Goal: Task Accomplishment & Management: Manage account settings

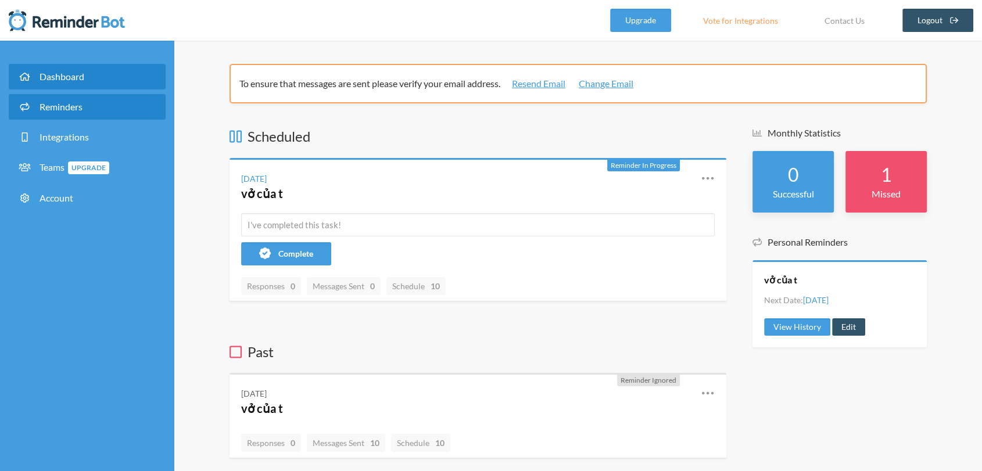
click at [54, 111] on span "Reminders" at bounding box center [61, 106] width 43 height 11
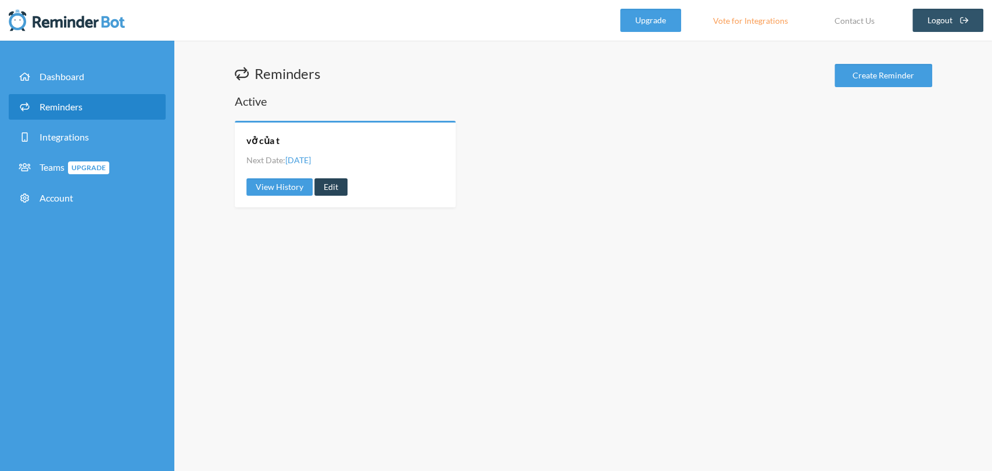
click at [326, 188] on link "Edit" at bounding box center [330, 186] width 33 height 17
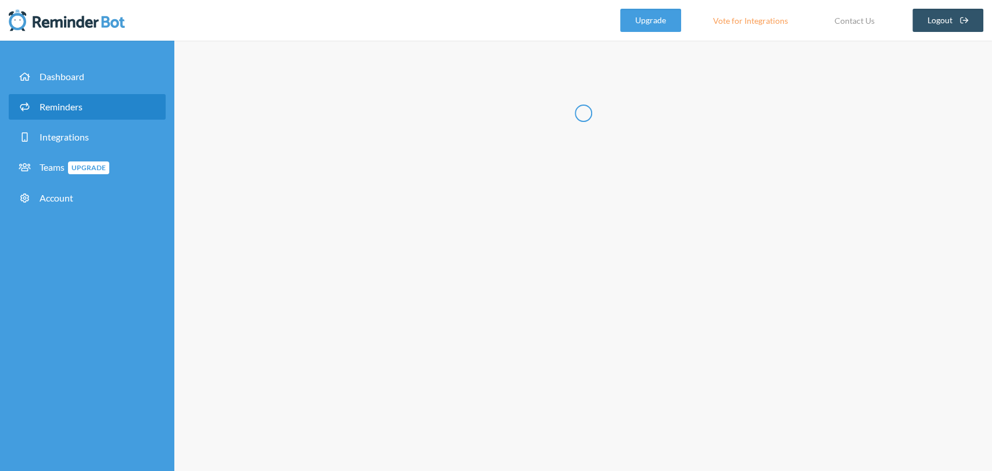
radio input "false"
radio input "true"
radio input "false"
radio input "true"
type input "vở của t"
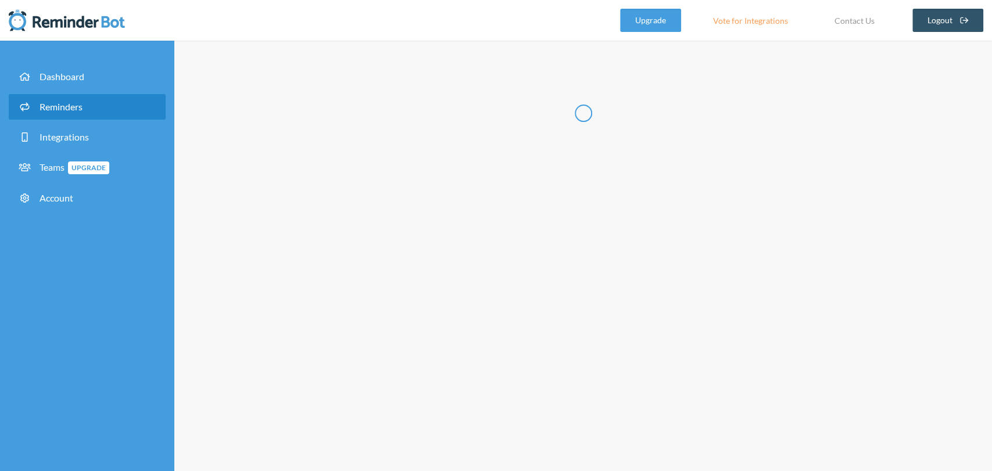
select select "true"
select select "spaces/9P39JsAAAAE"
select select "02:00:00"
select select "true"
select select "spaces/9P39JsAAAAE"
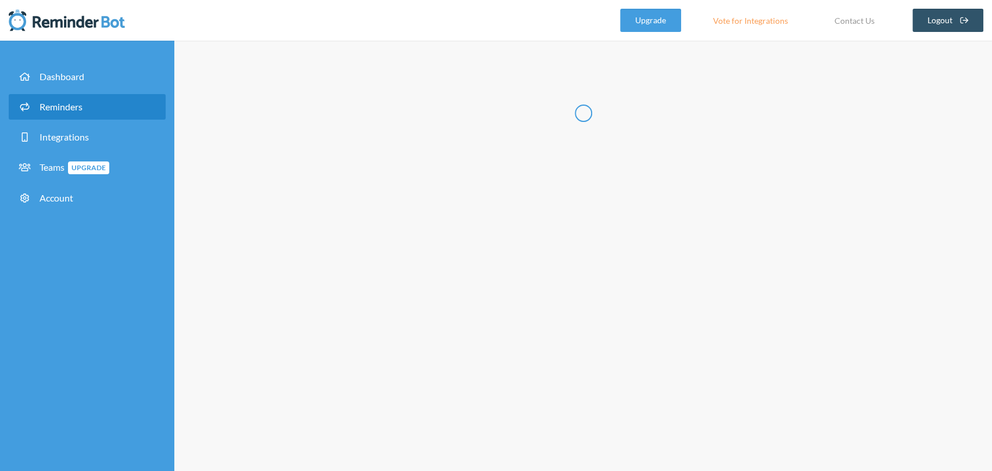
select select "04:00:00"
select select "spaces/9P39JsAAAAE"
select select "05:00:00"
select select "spaces/9P39JsAAAAE"
select select "06:45:00"
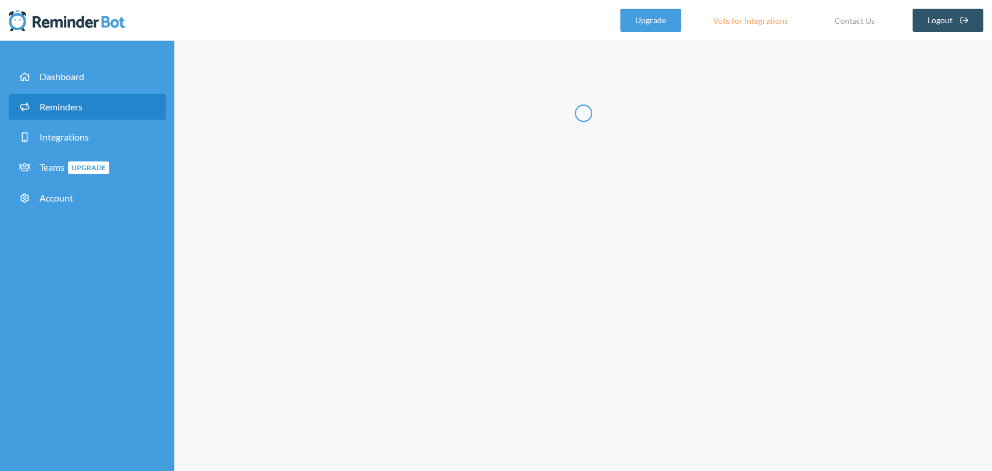
select select "spaces/9P39JsAAAAE"
select select "08:00:00"
select select "spaces/9P39JsAAAAE"
select select "10:00:00"
select select "spaces/9P39JsAAAAE"
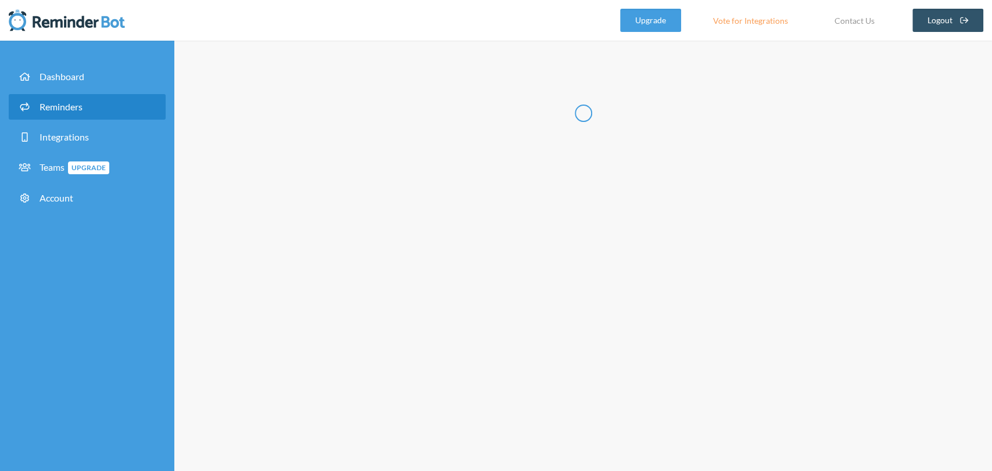
select select "13:00:00"
select select "spaces/9P39JsAAAAE"
select select "15:00:00"
select select "spaces/9P39JsAAAAE"
select select "16:00:00"
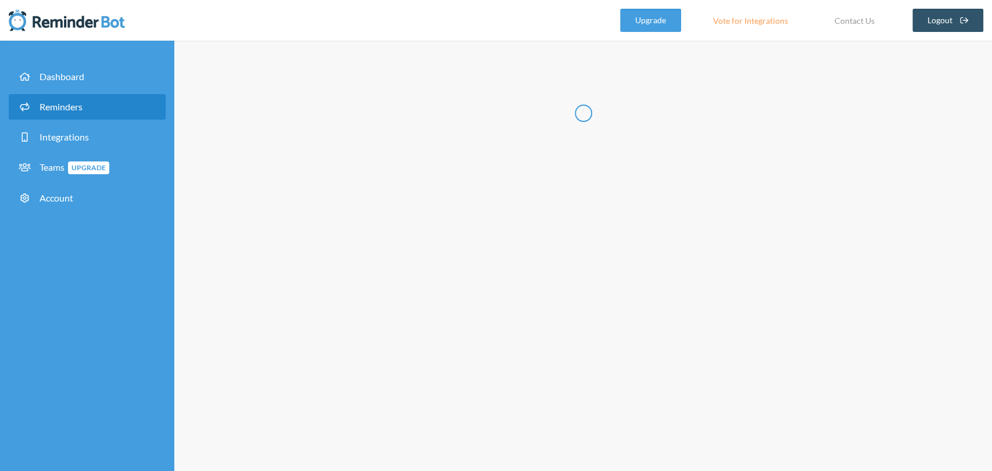
select select "spaces/9P39JsAAAAE"
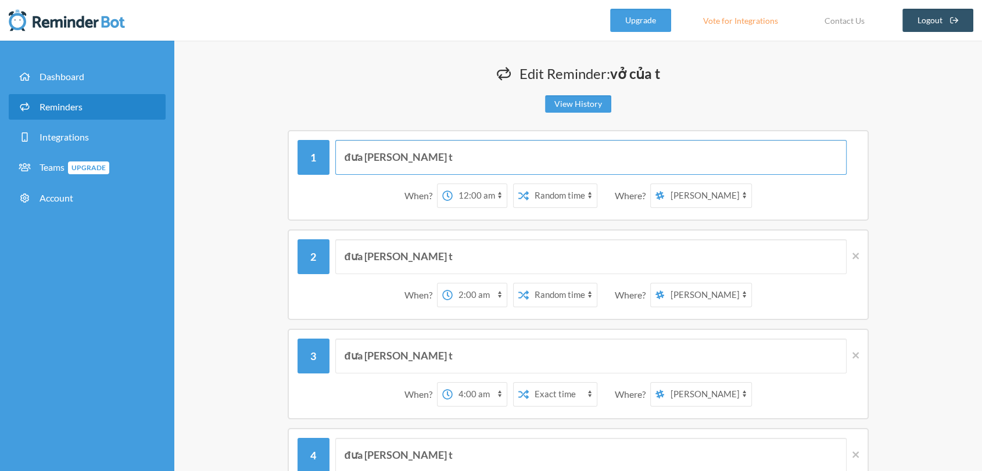
click at [531, 154] on input "đưa [PERSON_NAME] t" at bounding box center [591, 157] width 512 height 35
drag, startPoint x: 531, startPoint y: 155, endPoint x: 209, endPoint y: 159, distance: 321.4
drag, startPoint x: 209, startPoint y: 159, endPoint x: 440, endPoint y: 158, distance: 230.7
click at [440, 158] on input "đưa [PERSON_NAME] t" at bounding box center [591, 157] width 512 height 35
drag, startPoint x: 440, startPoint y: 158, endPoint x: 279, endPoint y: 195, distance: 165.2
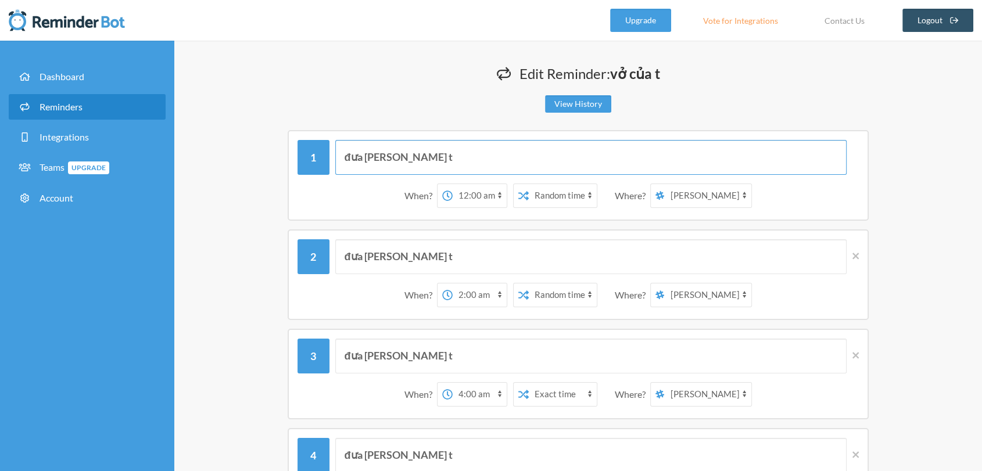
click at [279, 195] on div "đưa [PERSON_NAME] t When? 12:00 am 12:15 am 12:30 am 12:45 am 1:00 am 1:15 am 1…" at bounding box center [578, 175] width 697 height 91
drag, startPoint x: 421, startPoint y: 165, endPoint x: 330, endPoint y: 168, distance: 91.3
click at [330, 168] on div "hello" at bounding box center [578, 157] width 561 height 35
type input "hello"
drag, startPoint x: 422, startPoint y: 257, endPoint x: 342, endPoint y: 246, distance: 81.5
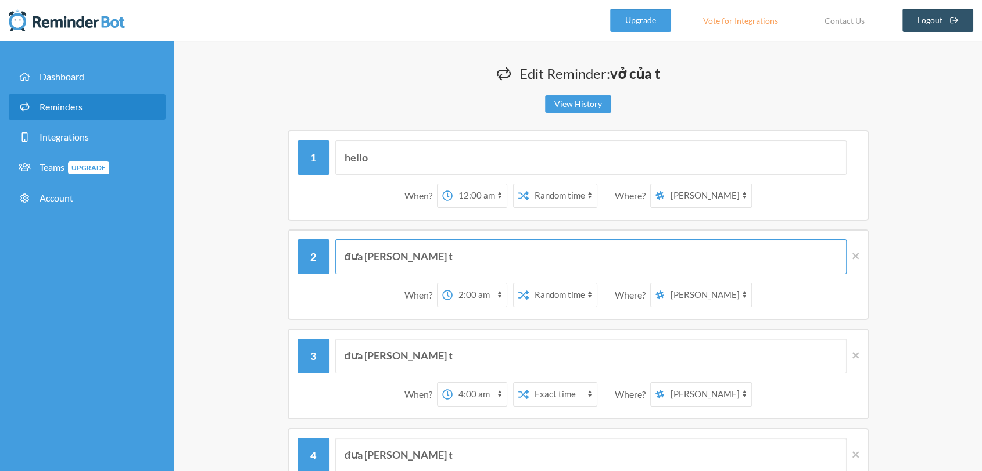
click at [342, 246] on input "đưa [PERSON_NAME] t" at bounding box center [591, 256] width 512 height 35
paste input "hello"
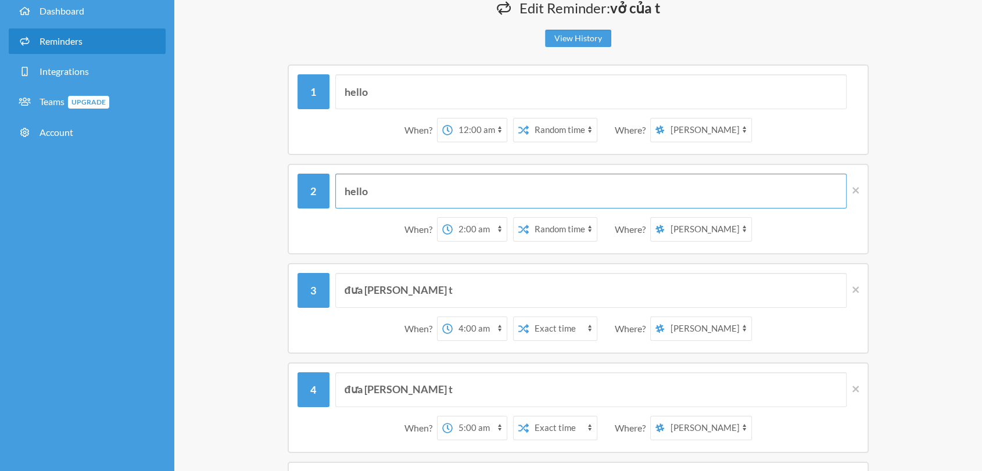
scroll to position [64, 0]
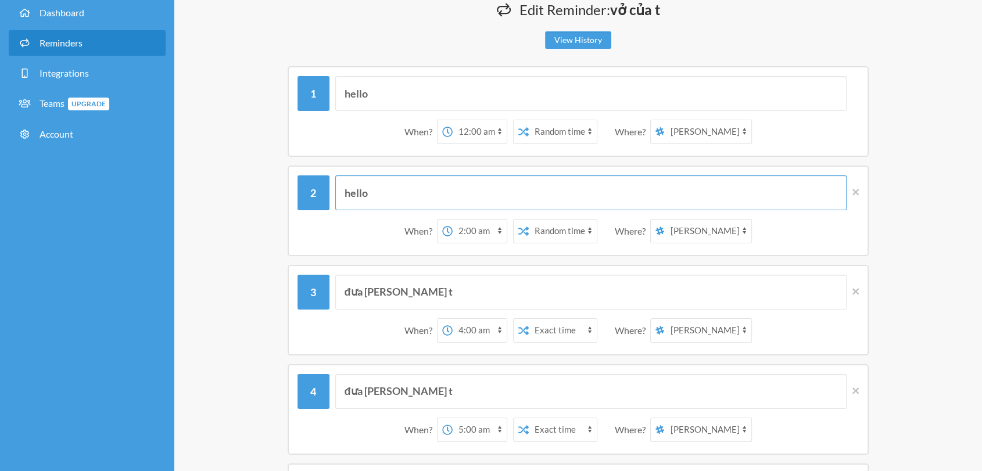
type input "hello"
drag, startPoint x: 418, startPoint y: 302, endPoint x: 328, endPoint y: 303, distance: 90.1
click at [328, 303] on div "đưa [PERSON_NAME] t" at bounding box center [578, 292] width 561 height 35
drag, startPoint x: 397, startPoint y: 185, endPoint x: 230, endPoint y: 194, distance: 167.0
click at [230, 194] on div "hello When? 12:00 am 12:15 am 12:30 am 12:45 am 1:00 am 1:15 am 1:30 am 1:45 am…" at bounding box center [578, 211] width 697 height 91
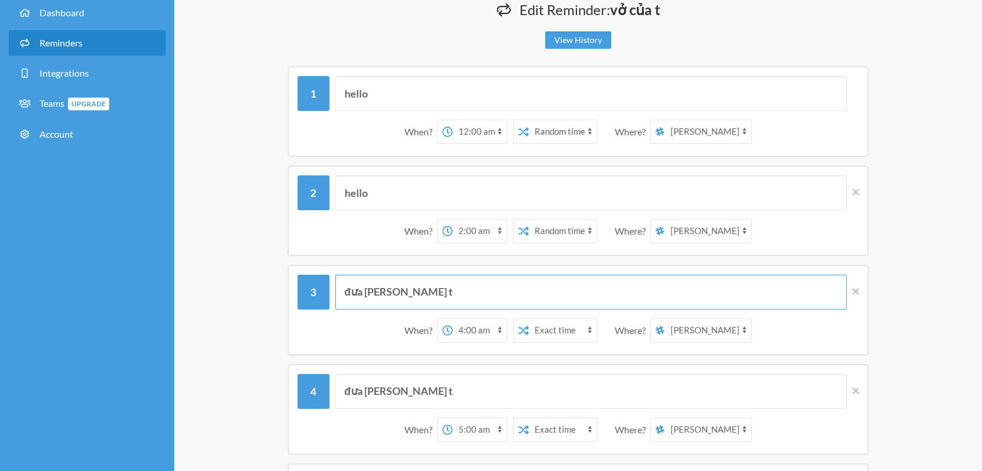
drag, startPoint x: 437, startPoint y: 294, endPoint x: 228, endPoint y: 288, distance: 209.3
paste input "hello"
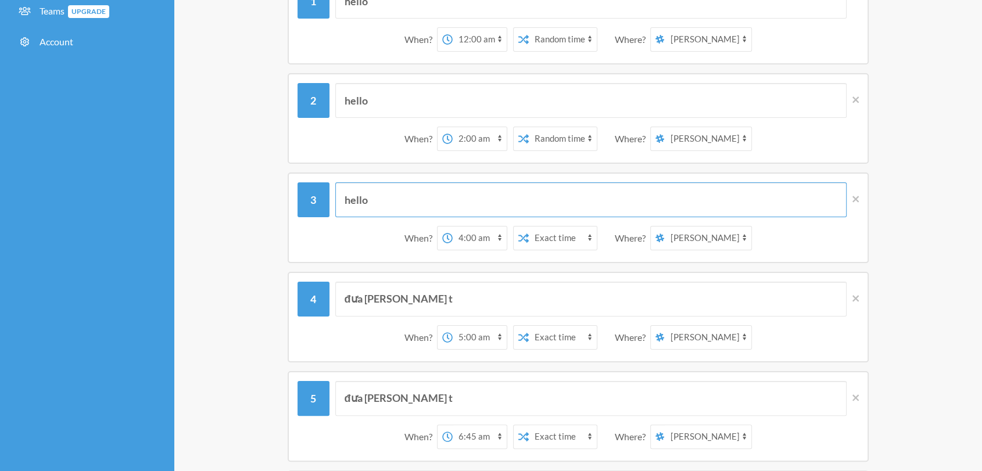
scroll to position [157, 0]
type input "hello"
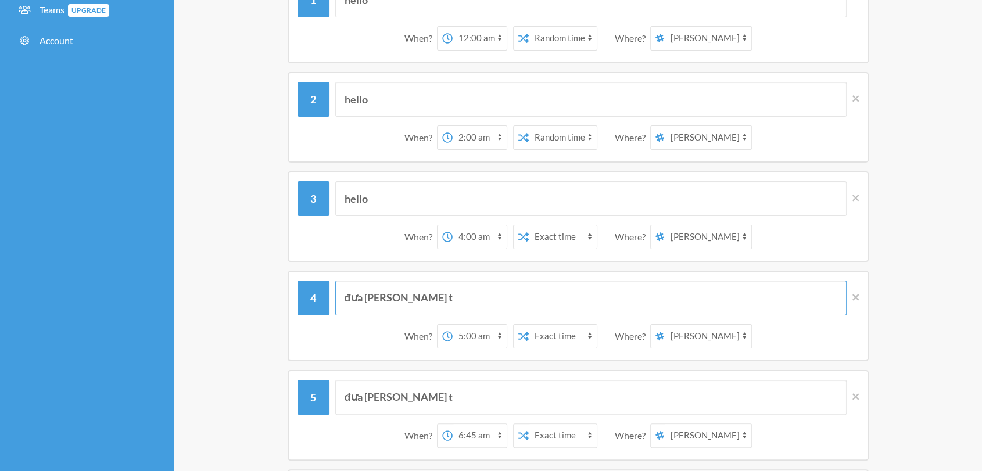
drag, startPoint x: 431, startPoint y: 294, endPoint x: 248, endPoint y: 276, distance: 184.5
click at [248, 276] on div "đưa [PERSON_NAME] t When? 12:00 am 12:15 am 12:30 am 12:45 am 1:00 am 1:15 am 1…" at bounding box center [578, 316] width 697 height 91
paste input "hello"
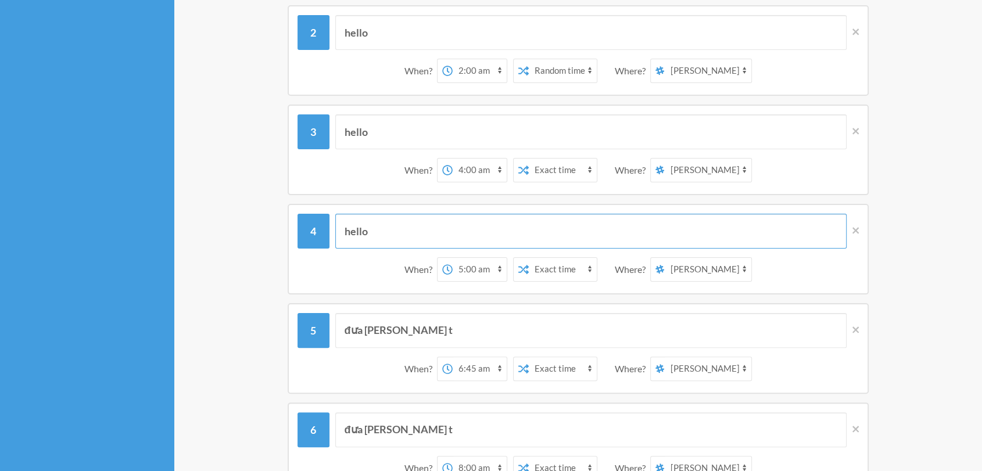
type input "hello"
drag, startPoint x: 438, startPoint y: 340, endPoint x: 229, endPoint y: 367, distance: 210.9
click at [230, 367] on div "đưa [PERSON_NAME] t When? 12:00 am 12:15 am 12:30 am 12:45 am 1:00 am 1:15 am 1…" at bounding box center [578, 348] width 697 height 91
paste input "hello"
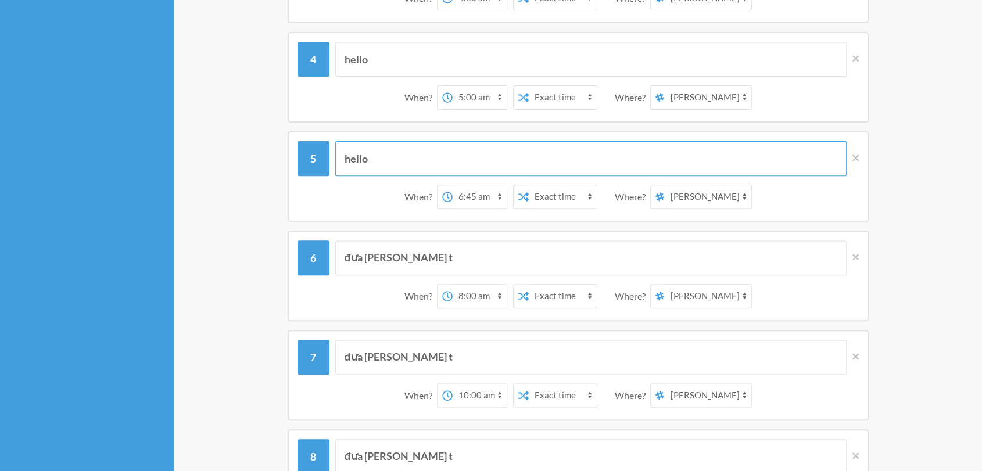
scroll to position [397, 0]
type input "hello"
drag, startPoint x: 474, startPoint y: 262, endPoint x: 216, endPoint y: 271, distance: 258.2
paste input "hello"
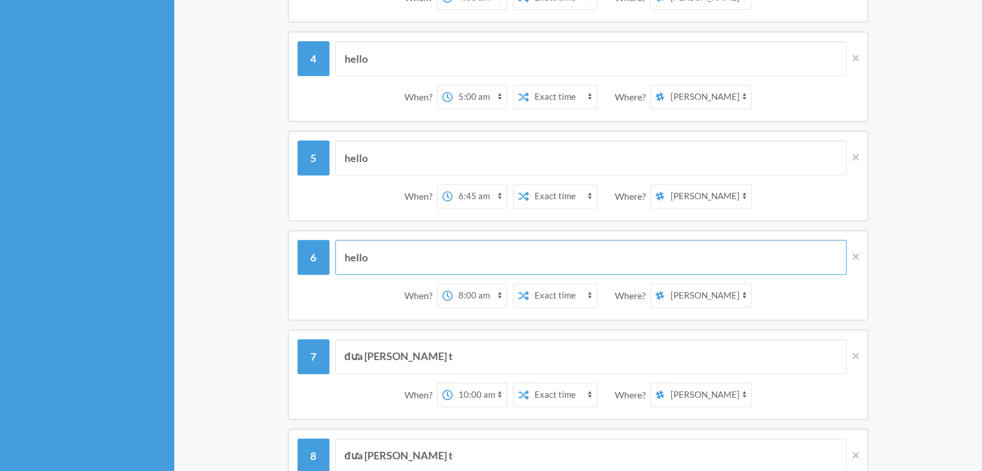
scroll to position [433, 0]
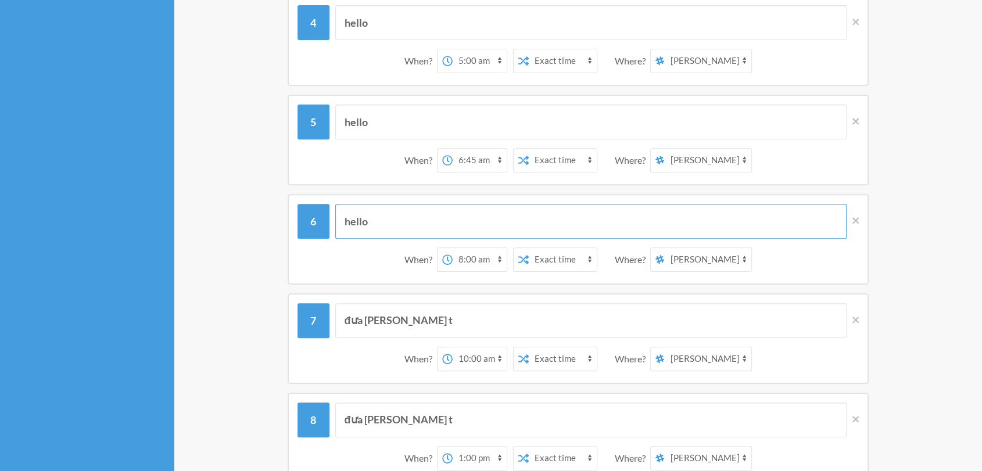
type input "hello"
drag, startPoint x: 311, startPoint y: 291, endPoint x: 235, endPoint y: 280, distance: 76.8
paste input "hello"
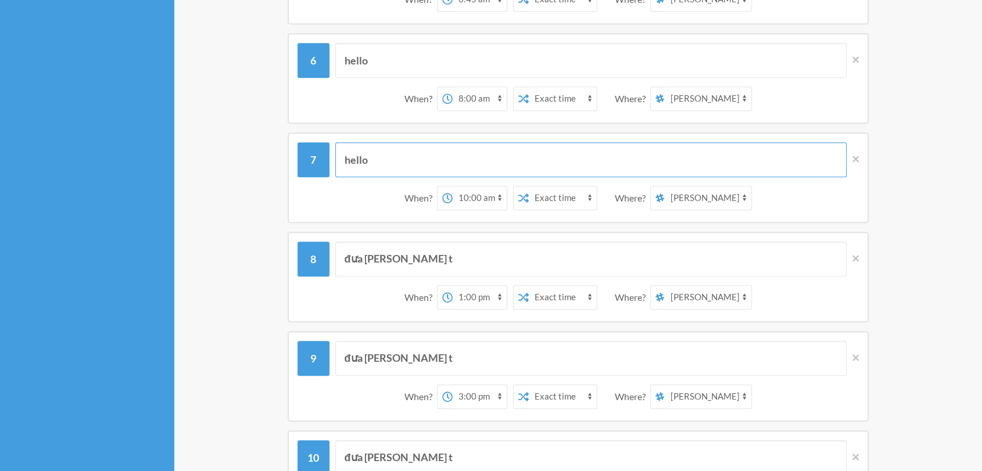
scroll to position [595, 0]
type input "hello"
drag, startPoint x: 428, startPoint y: 259, endPoint x: 242, endPoint y: 258, distance: 185.4
click at [242, 258] on div "đưa [PERSON_NAME] t When? 12:00 am 12:15 am 12:30 am 12:45 am 1:00 am 1:15 am 1…" at bounding box center [578, 276] width 697 height 91
paste input "hello"
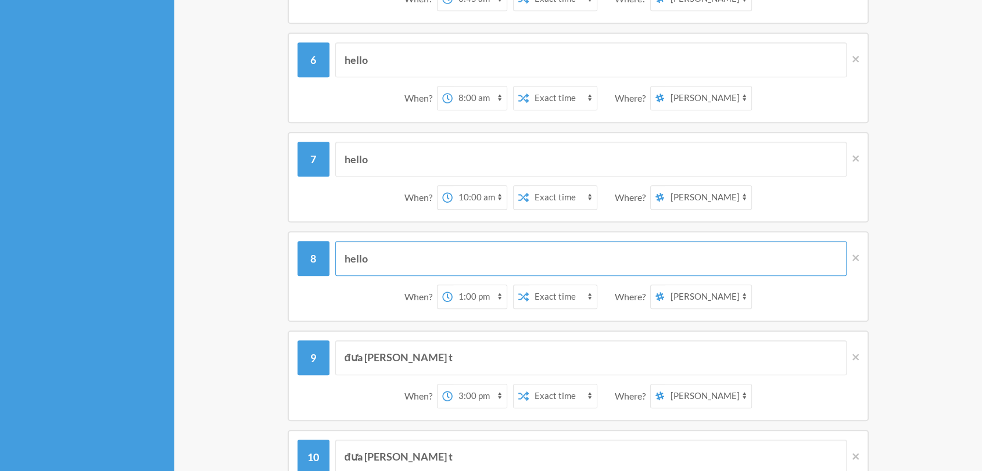
scroll to position [722, 0]
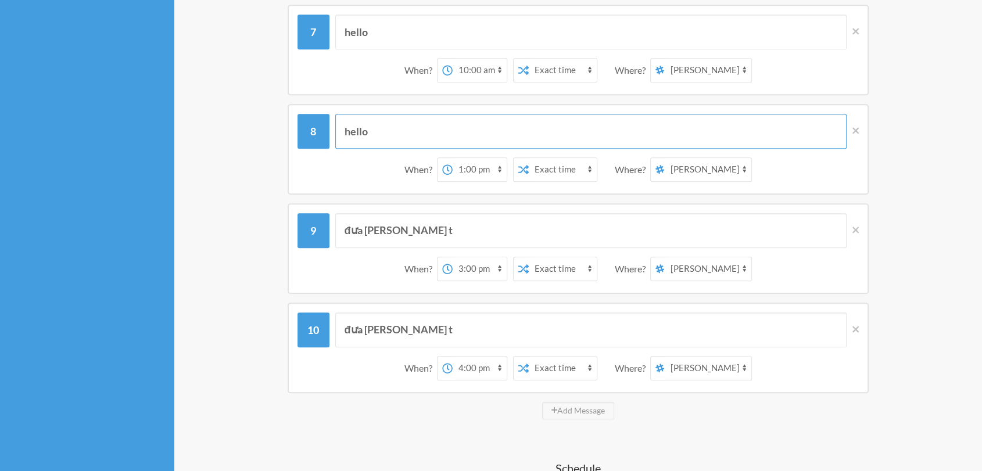
type input "hello"
drag, startPoint x: 423, startPoint y: 229, endPoint x: 282, endPoint y: 233, distance: 141.3
click at [282, 233] on div "đưa [PERSON_NAME] t When? 12:00 am 12:15 am 12:30 am 12:45 am 1:00 am 1:15 am 1…" at bounding box center [578, 248] width 697 height 91
paste input "hello"
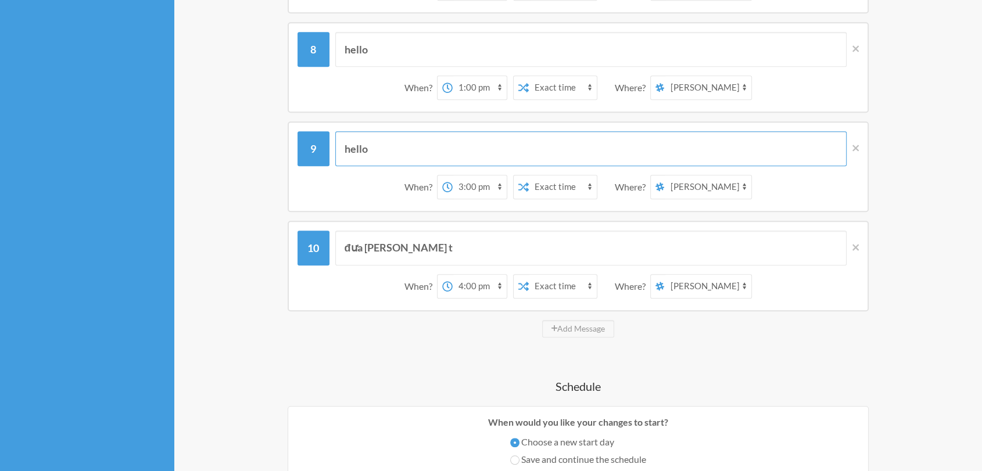
type input "hello"
drag, startPoint x: 460, startPoint y: 244, endPoint x: 298, endPoint y: 238, distance: 162.3
click at [298, 238] on div "đưa [PERSON_NAME] t" at bounding box center [578, 248] width 561 height 35
paste input "hello"
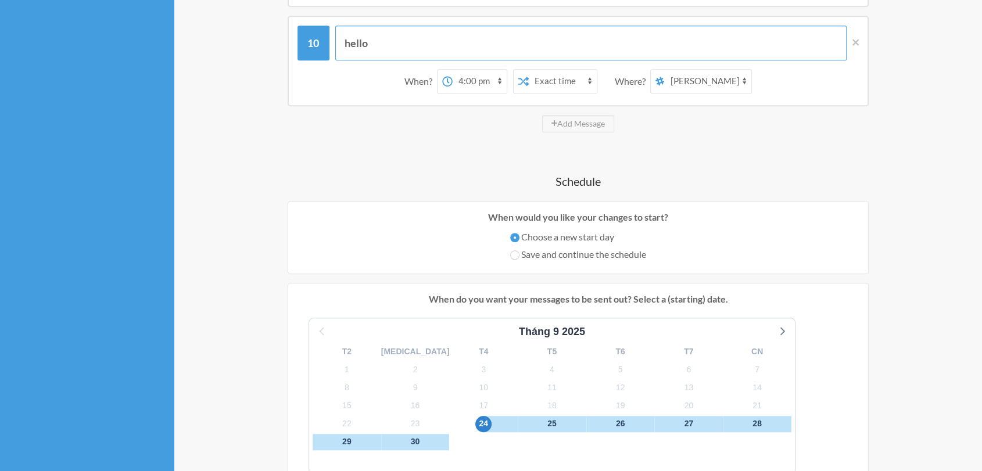
scroll to position [1009, 0]
type input "hello"
click at [540, 341] on input "Daily" at bounding box center [539, 343] width 9 height 9
radio input "true"
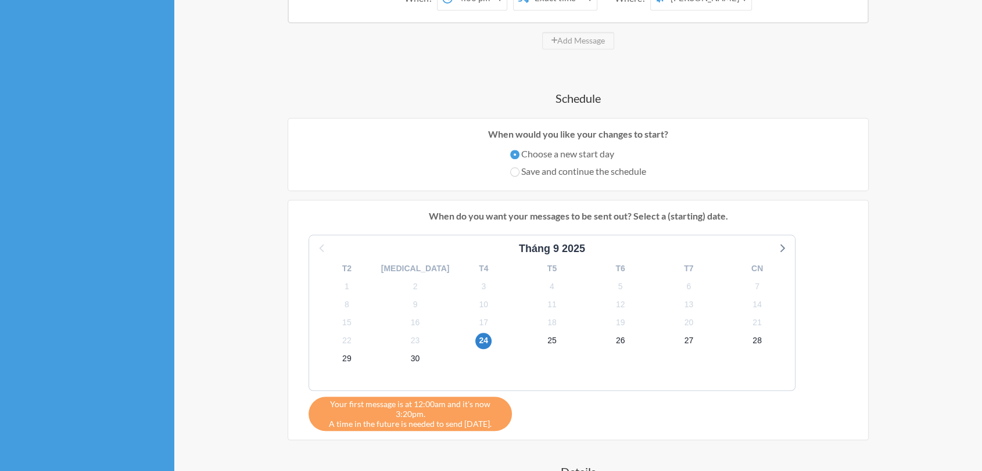
scroll to position [1093, 0]
click at [518, 336] on div "25" at bounding box center [552, 340] width 69 height 18
click at [518, 342] on div "25" at bounding box center [552, 340] width 69 height 18
click at [544, 339] on span "25" at bounding box center [552, 340] width 16 height 16
click at [613, 335] on span "26" at bounding box center [621, 340] width 16 height 16
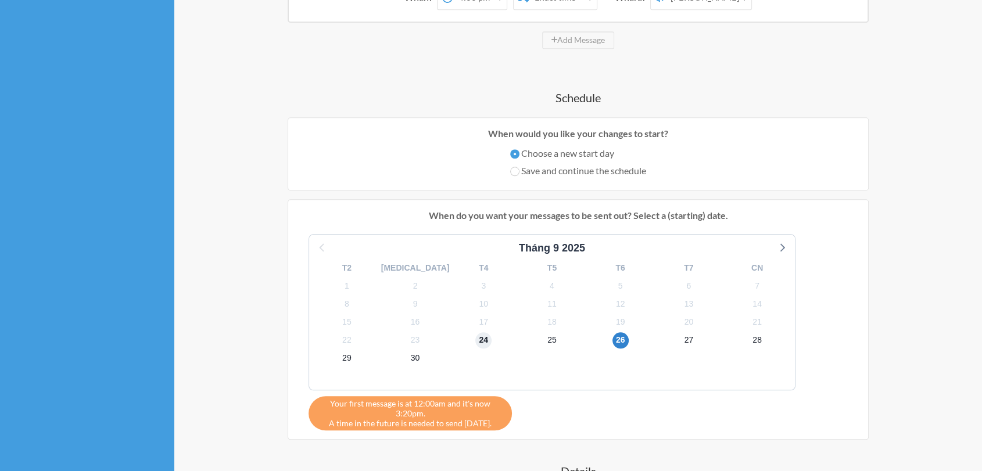
click at [475, 340] on span "24" at bounding box center [483, 340] width 16 height 16
click at [550, 272] on label "Weekly" at bounding box center [563, 277] width 56 height 14
click at [545, 273] on input "Weekly" at bounding box center [539, 277] width 9 height 9
radio input "true"
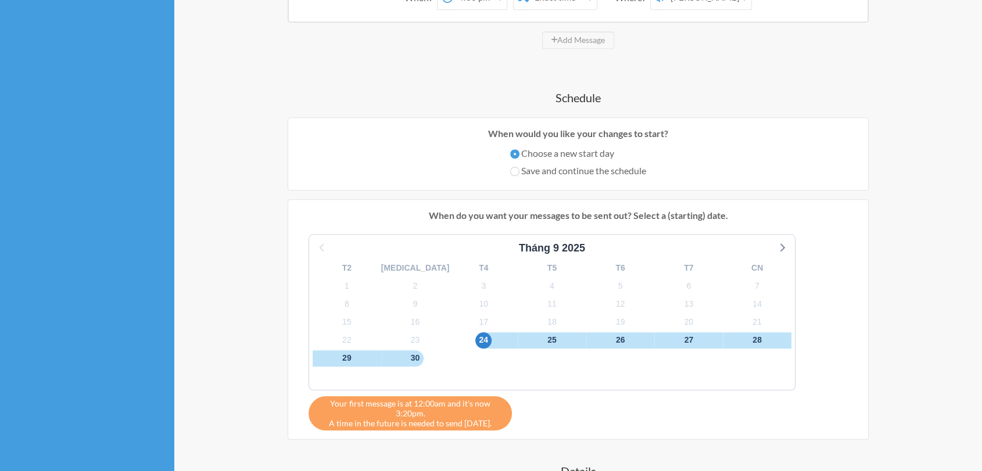
click at [551, 292] on label "Fortnightly" at bounding box center [563, 295] width 56 height 14
click at [545, 292] on input "Fortnightly" at bounding box center [539, 295] width 9 height 9
radio input "true"
click at [565, 310] on label "Monthly" at bounding box center [563, 312] width 56 height 14
click at [545, 310] on input "Monthly" at bounding box center [539, 312] width 9 height 9
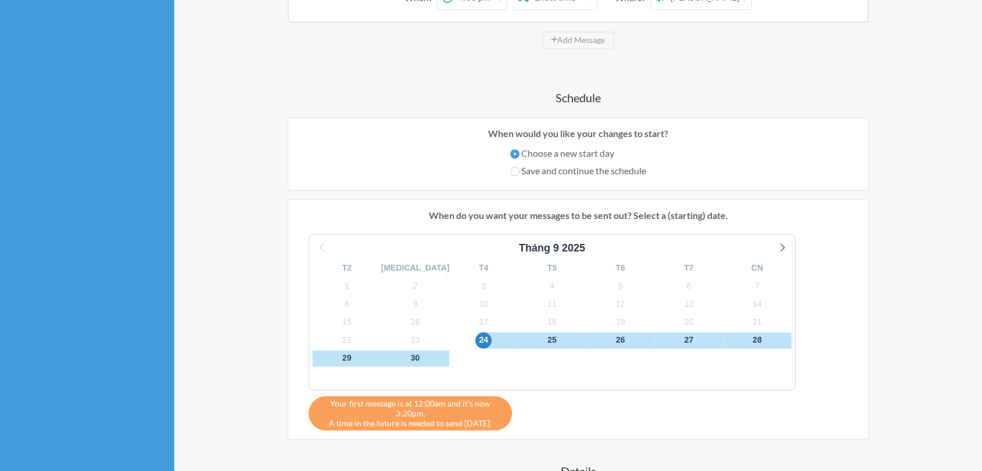
radio input "true"
click at [545, 288] on label "Fortnightly" at bounding box center [563, 295] width 56 height 14
click at [545, 291] on input "Fortnightly" at bounding box center [539, 295] width 9 height 9
radio input "true"
click at [538, 277] on input "Weekly" at bounding box center [539, 277] width 9 height 9
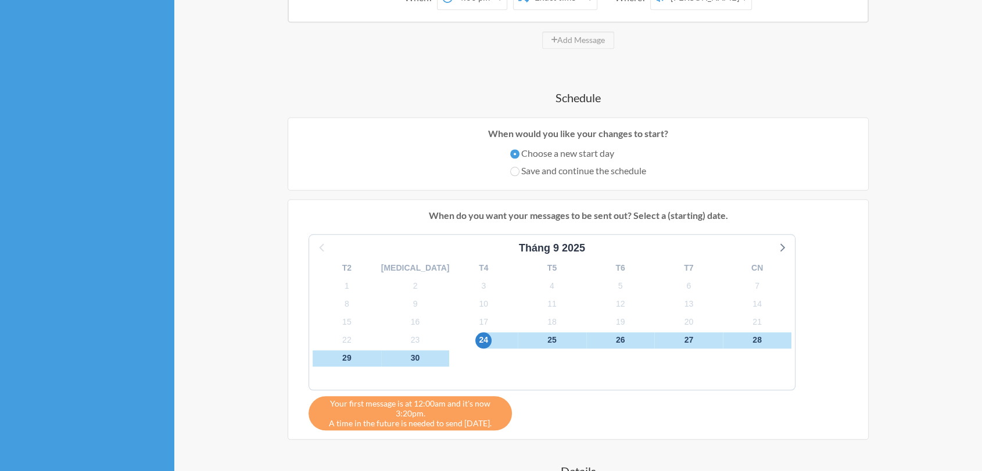
radio input "true"
click at [560, 263] on label "Daily" at bounding box center [563, 260] width 56 height 14
click at [545, 263] on input "Daily" at bounding box center [539, 260] width 9 height 9
radio input "true"
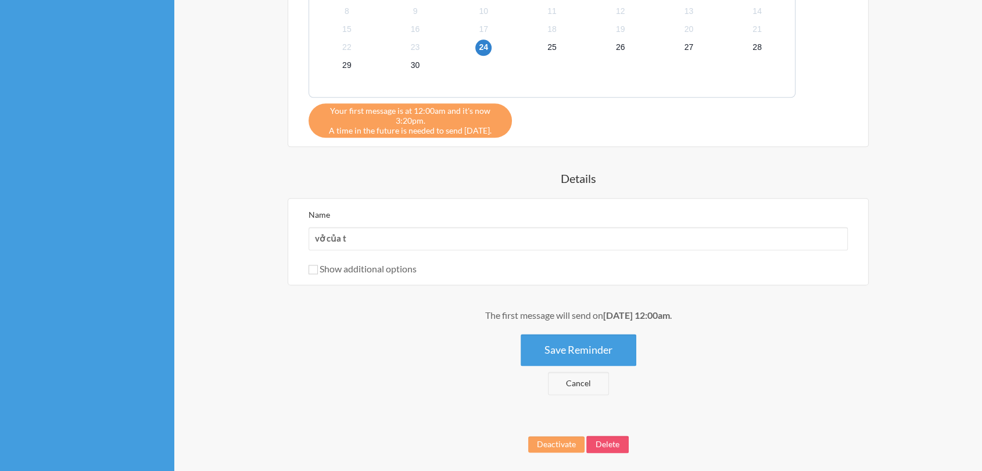
scroll to position [1386, 0]
drag, startPoint x: 366, startPoint y: 238, endPoint x: 272, endPoint y: 233, distance: 93.7
type input "hello"
click at [548, 344] on button "Save Reminder" at bounding box center [579, 350] width 116 height 32
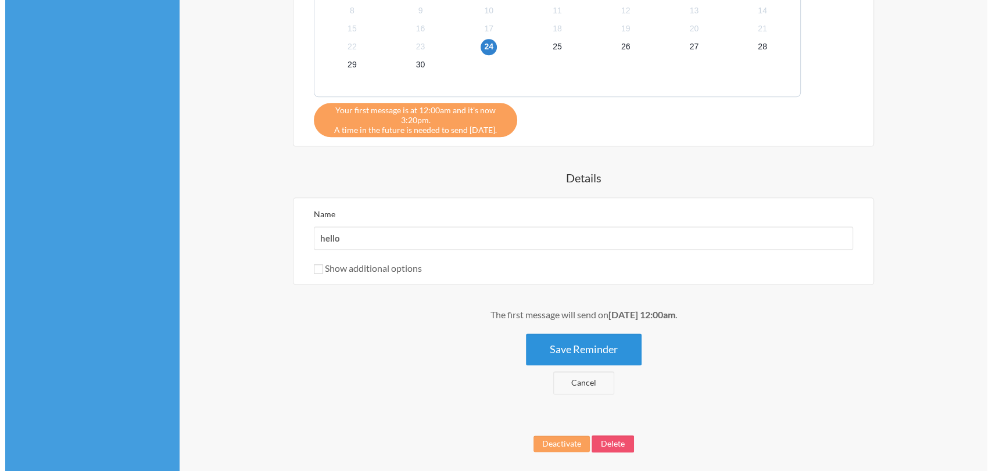
scroll to position [0, 0]
